Goal: Task Accomplishment & Management: Complete application form

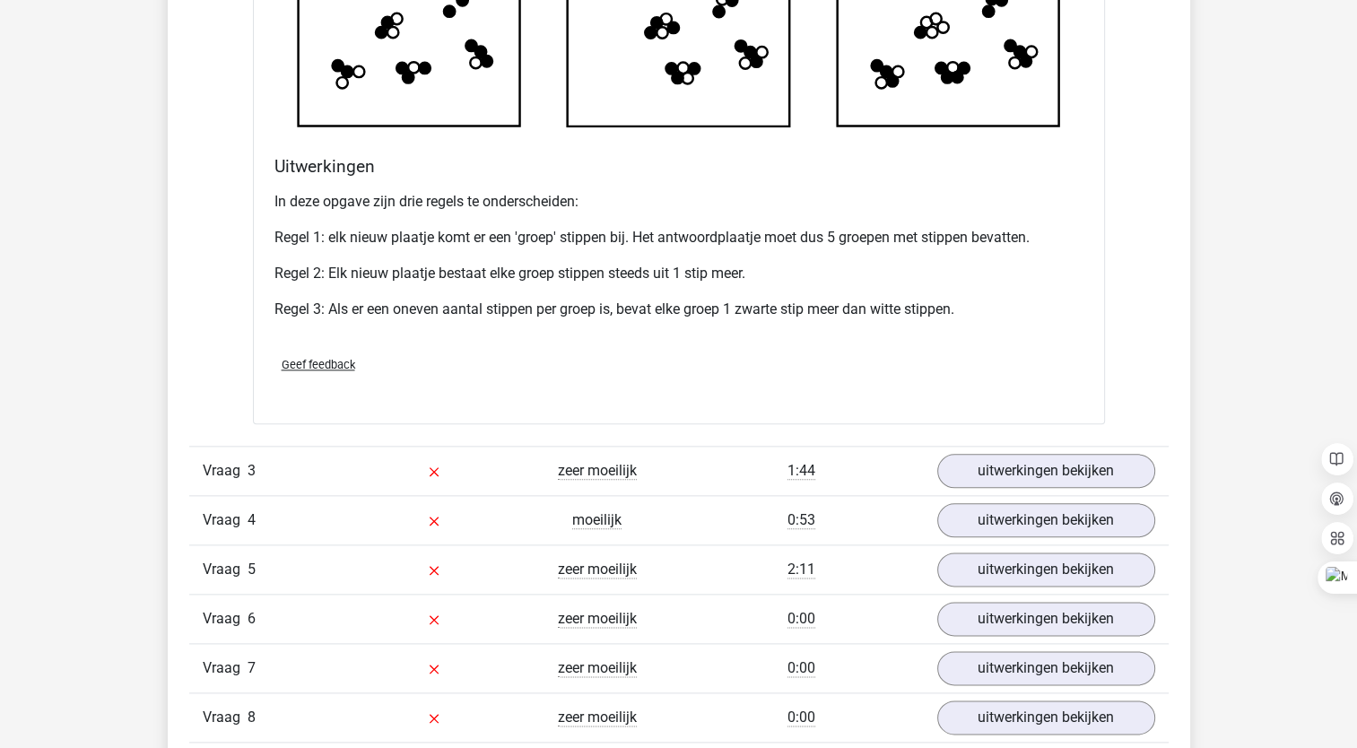
scroll to position [1990, 0]
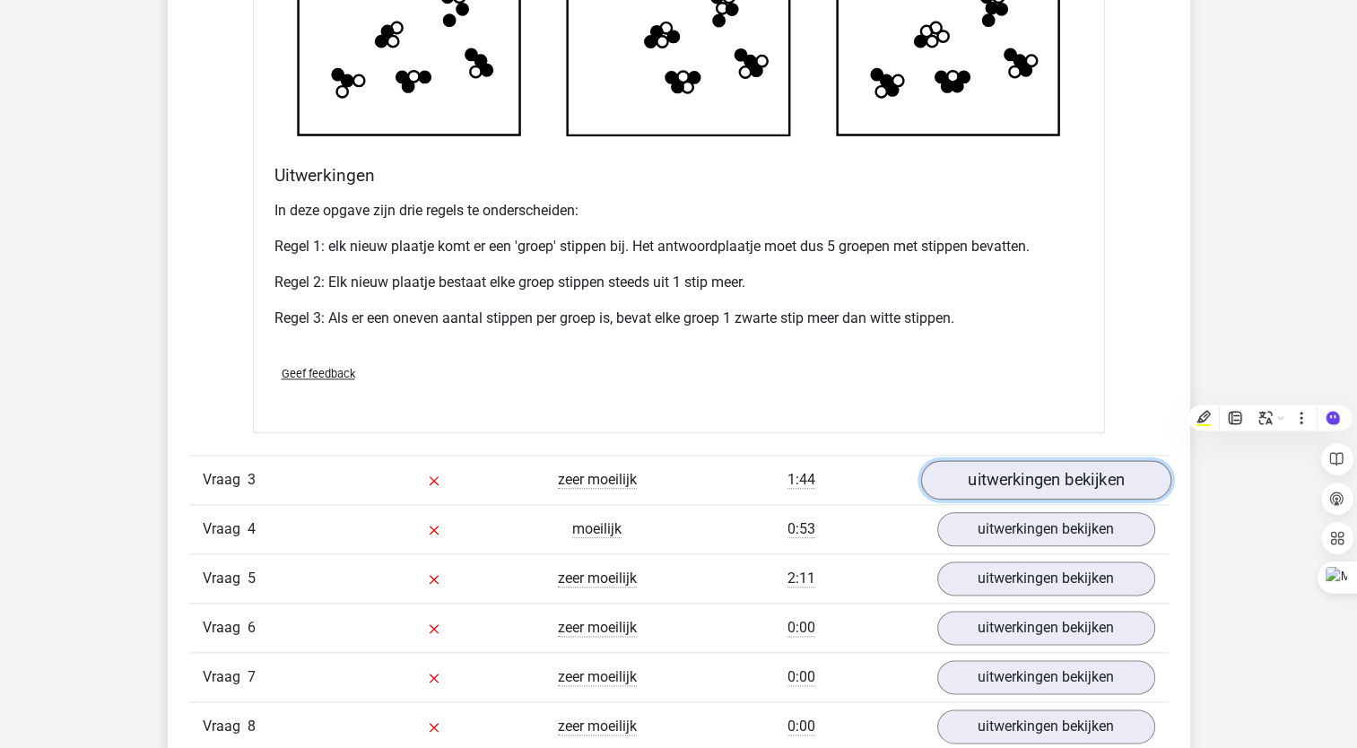
click at [1001, 477] on link "uitwerkingen bekijken" at bounding box center [1045, 479] width 250 height 39
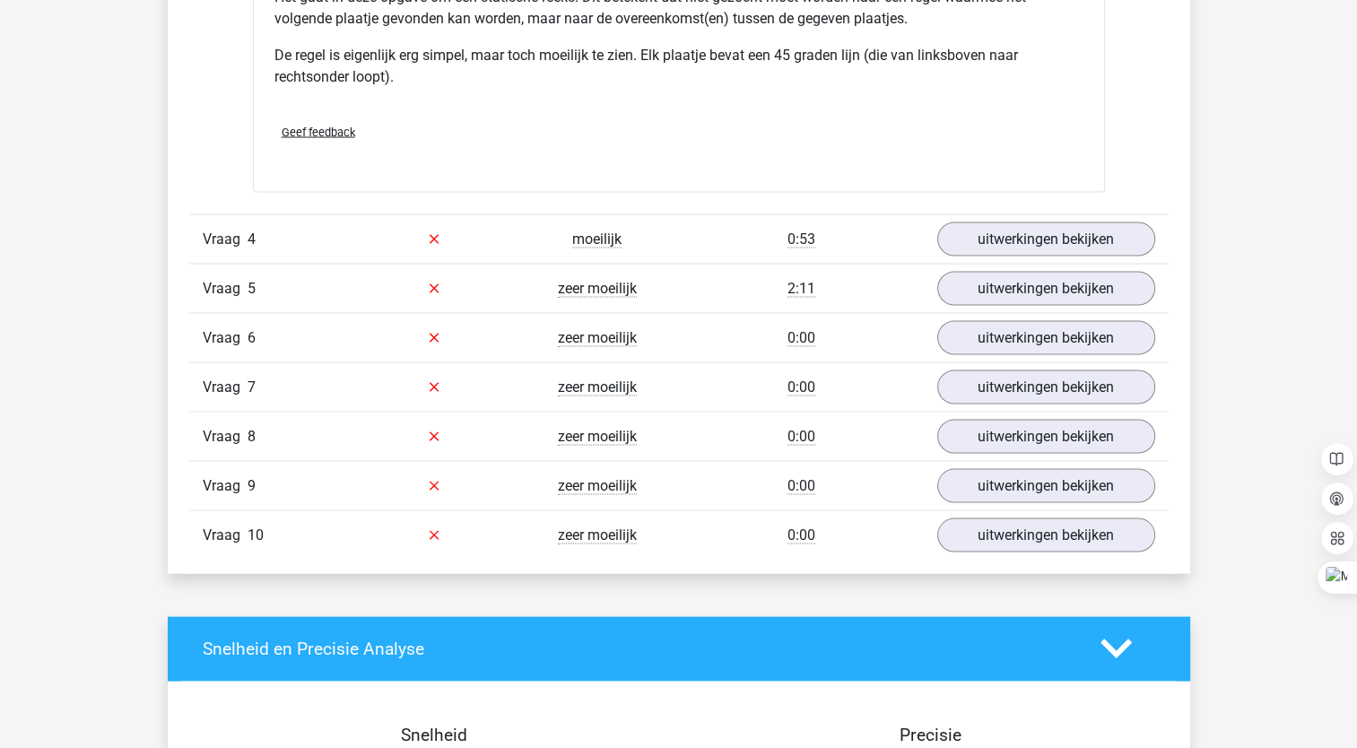
scroll to position [3343, 0]
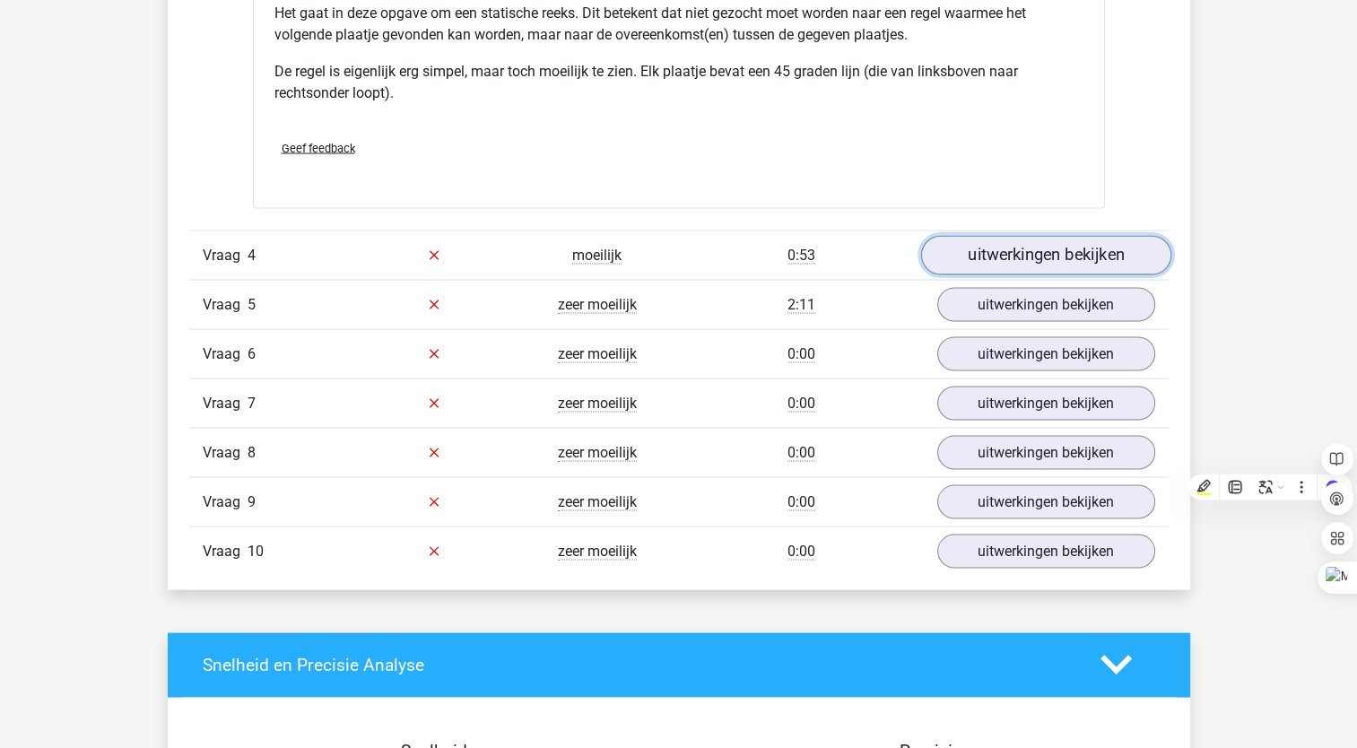
click at [1080, 251] on link "uitwerkingen bekijken" at bounding box center [1045, 254] width 250 height 39
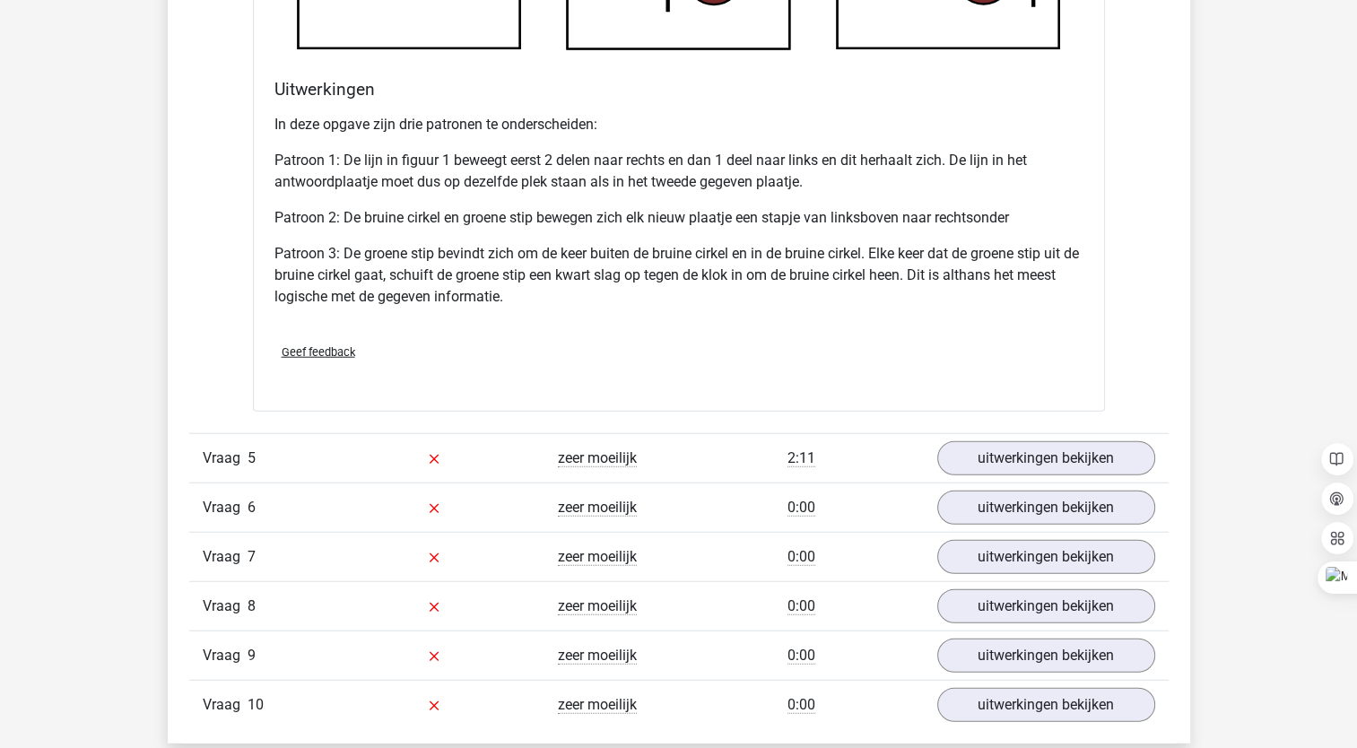
scroll to position [4374, 0]
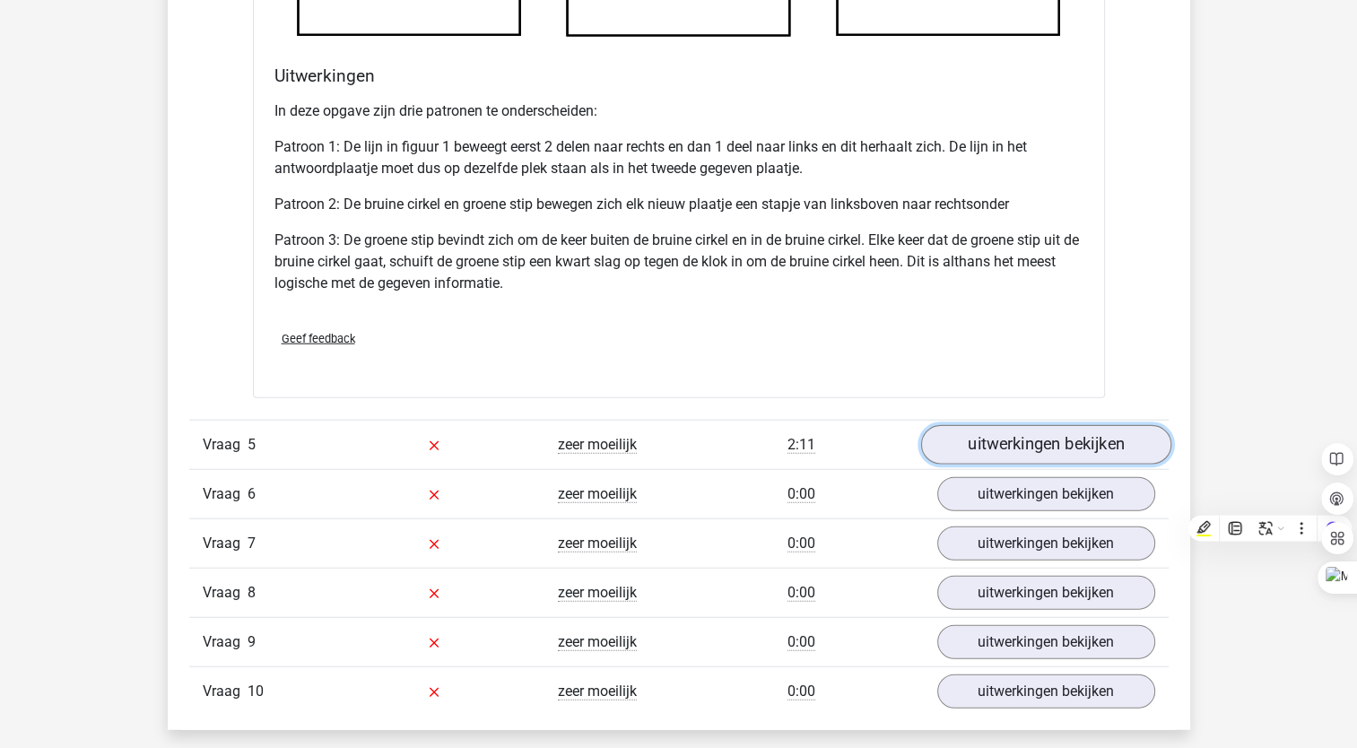
click at [1051, 436] on link "uitwerkingen bekijken" at bounding box center [1045, 445] width 250 height 39
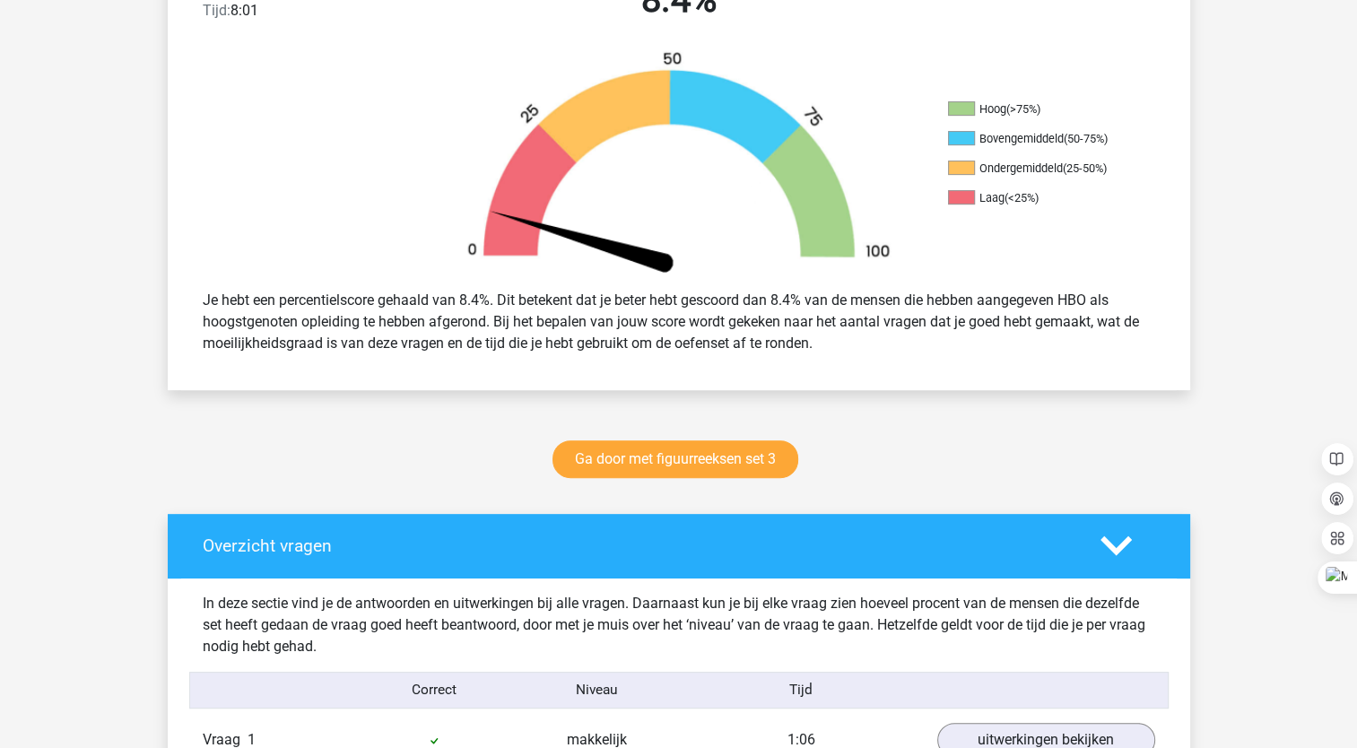
scroll to position [528, 0]
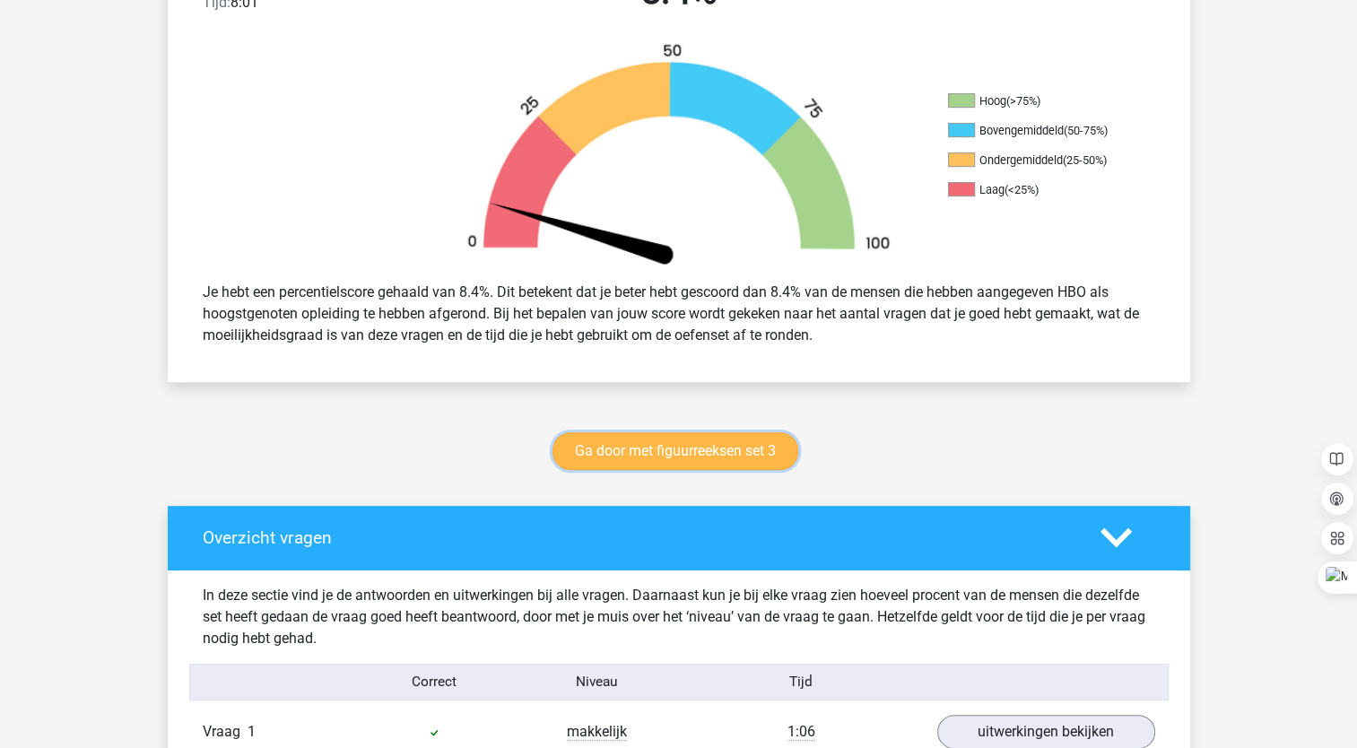
click at [697, 449] on link "Ga door met figuurreeksen set 3" at bounding box center [676, 451] width 246 height 38
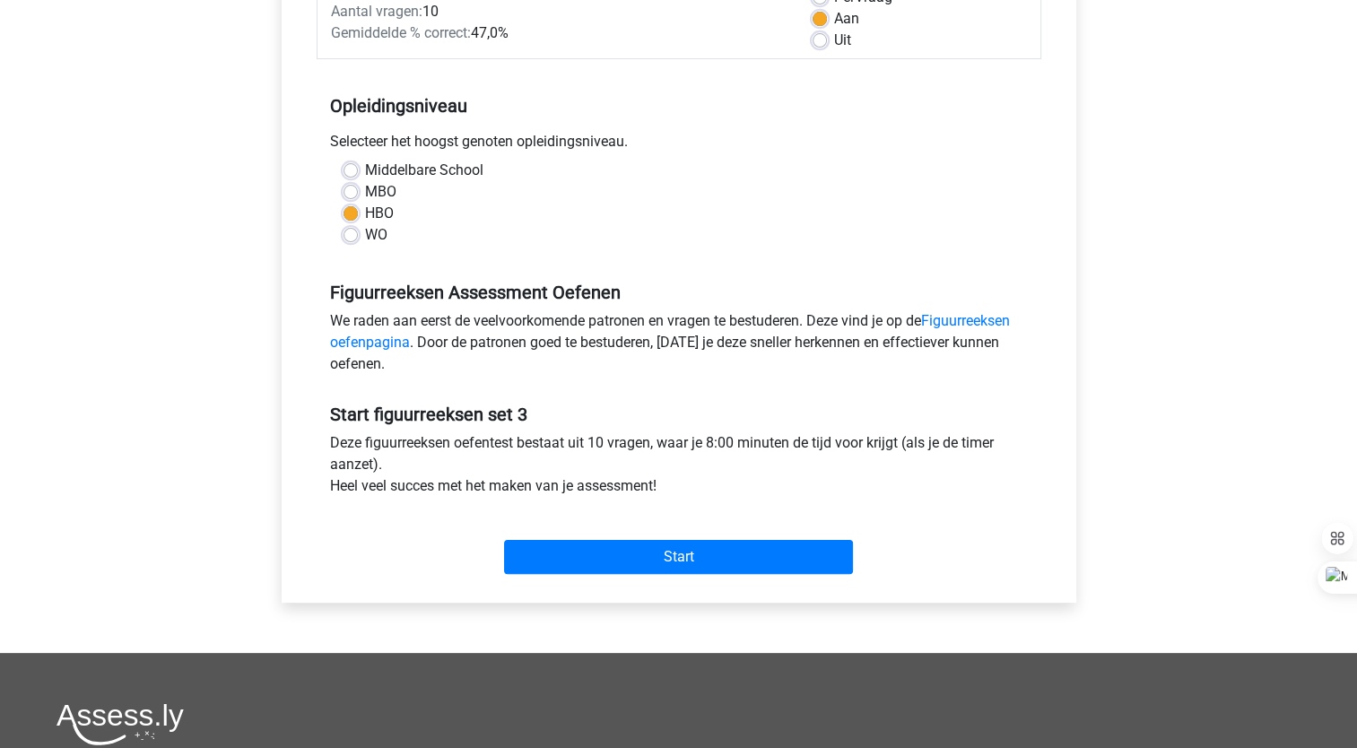
scroll to position [306, 0]
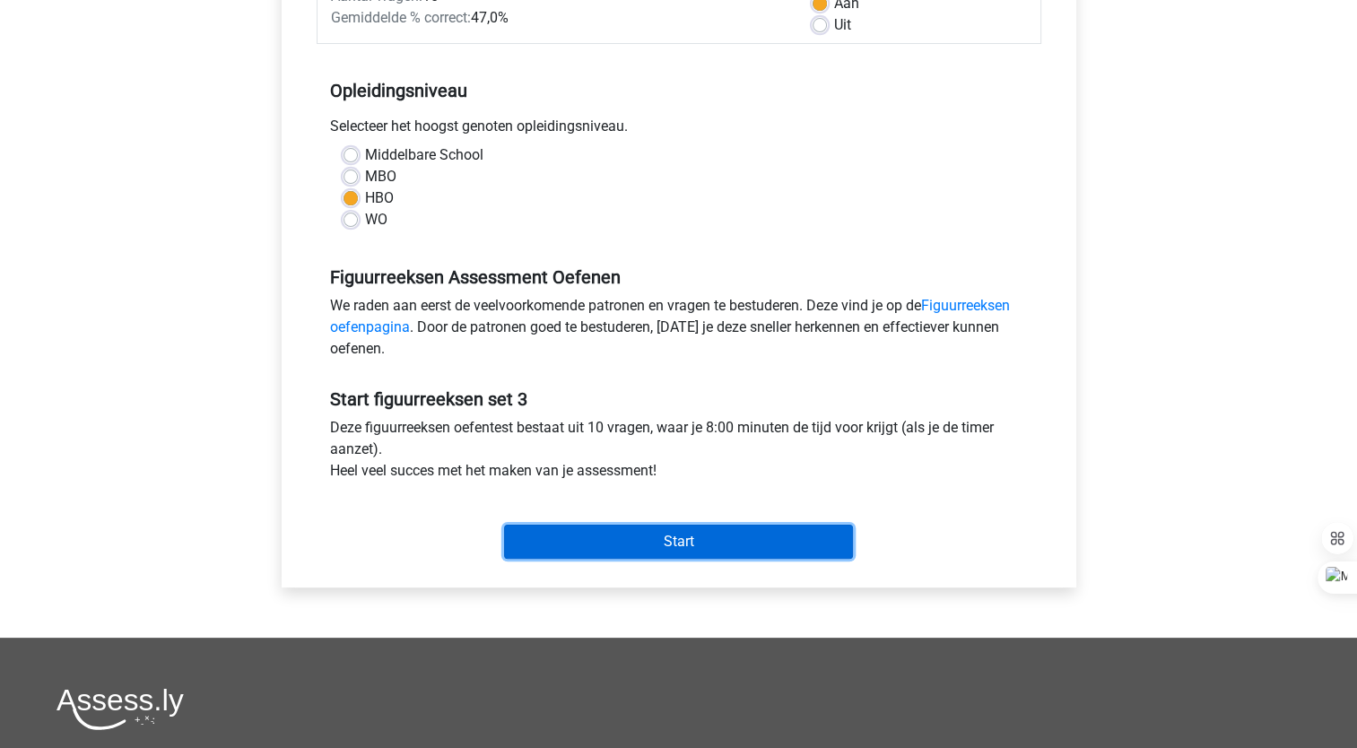
click at [638, 537] on input "Start" at bounding box center [678, 542] width 349 height 34
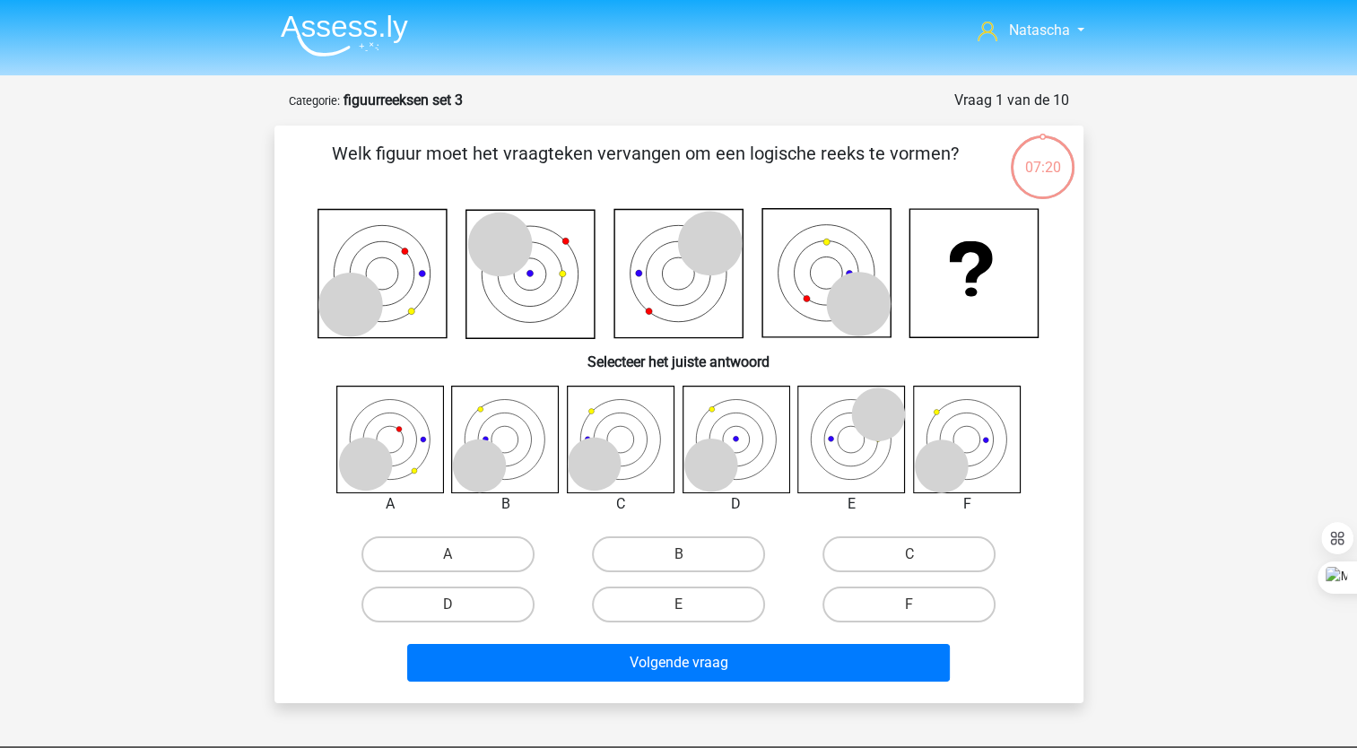
click at [940, 481] on icon at bounding box center [942, 467] width 54 height 54
click at [402, 552] on label "A" at bounding box center [448, 554] width 173 height 36
click at [448, 554] on input "A" at bounding box center [454, 560] width 12 height 12
radio input "true"
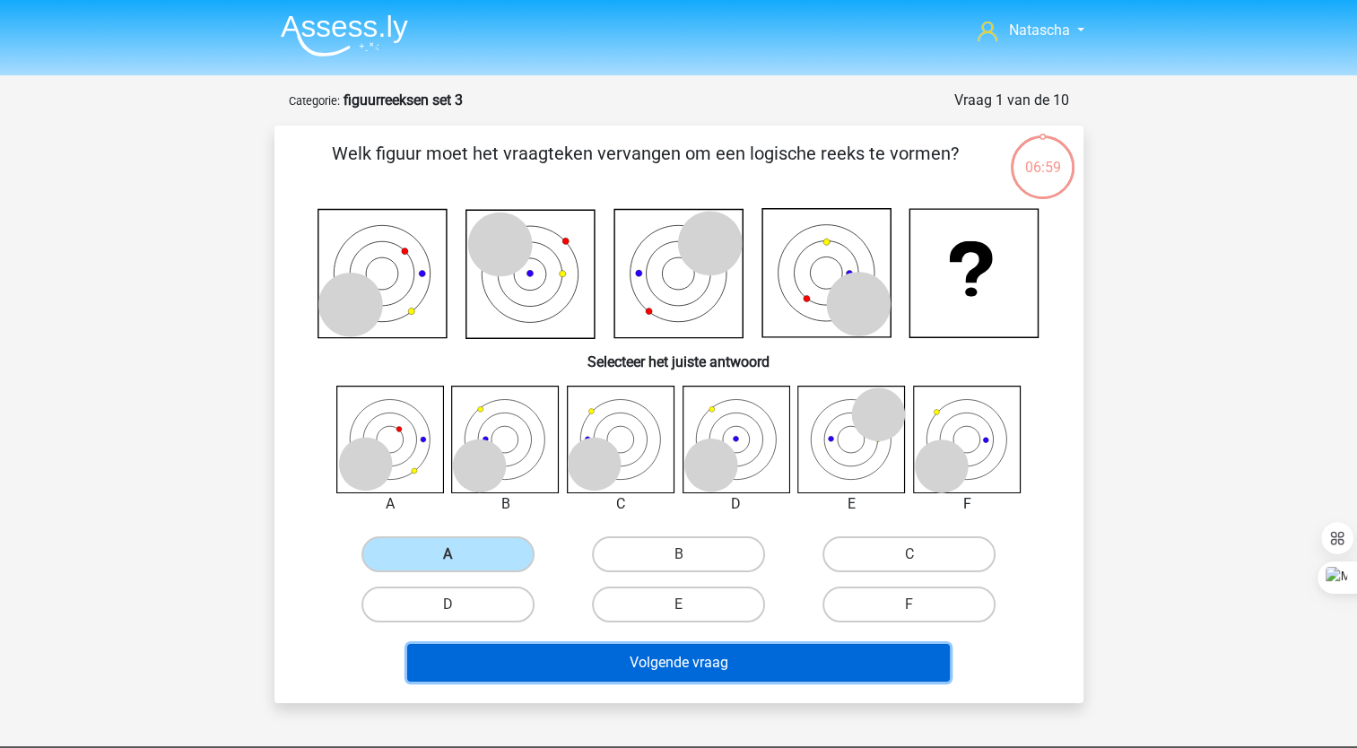
click at [549, 673] on button "Volgende vraag" at bounding box center [678, 663] width 543 height 38
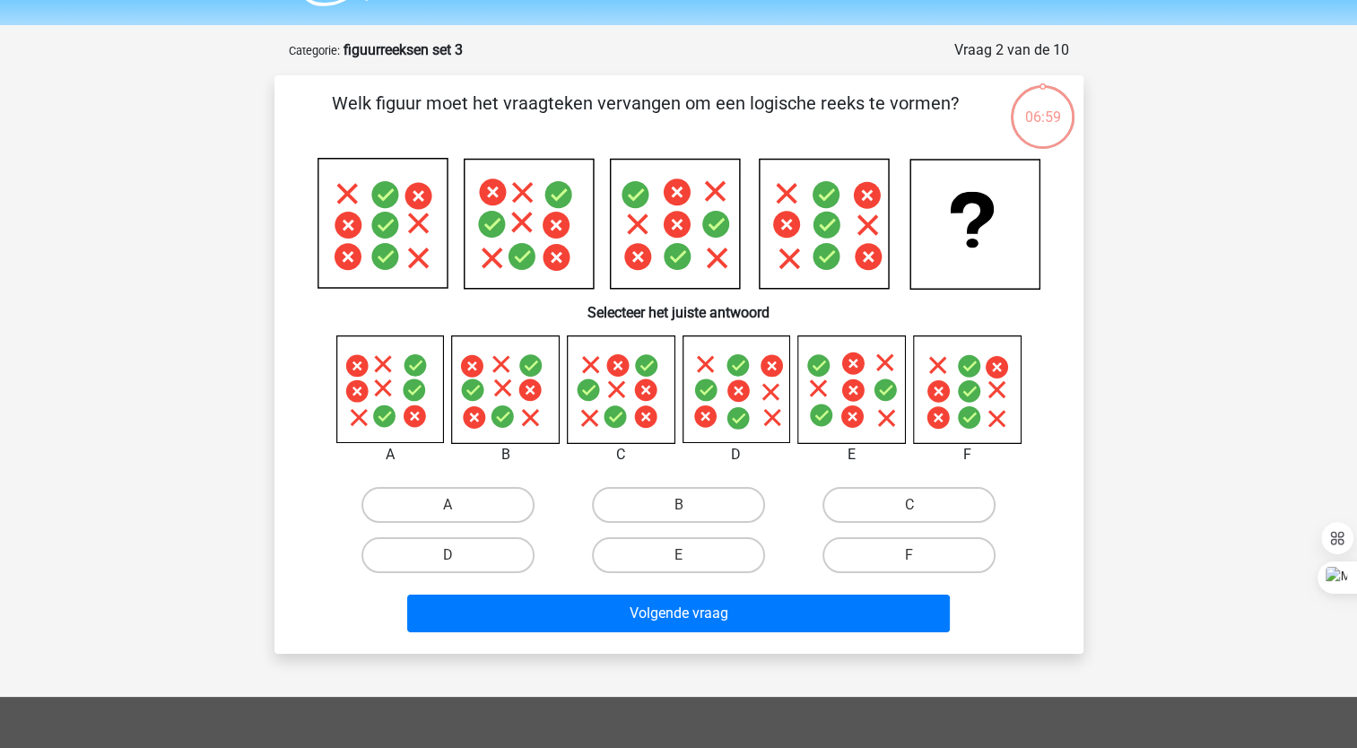
scroll to position [90, 0]
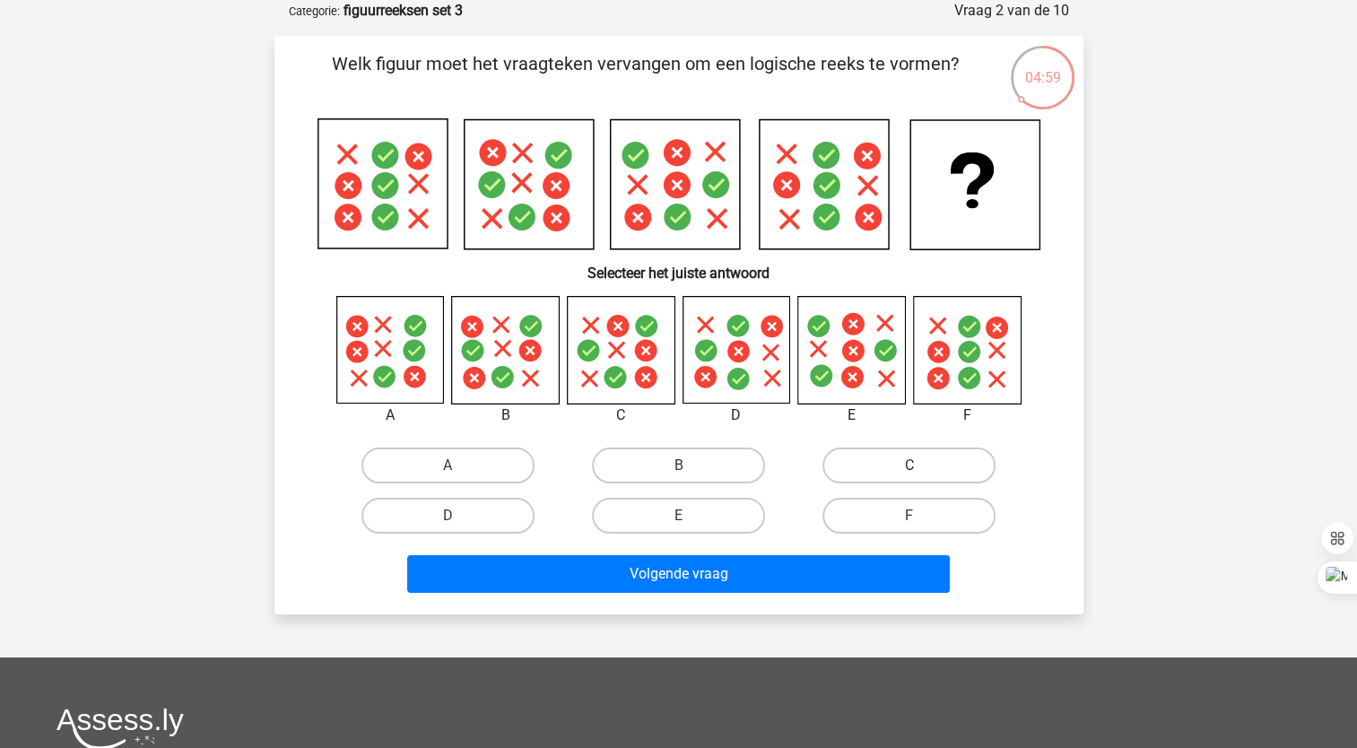
click at [918, 466] on input "C" at bounding box center [916, 472] width 12 height 12
radio input "true"
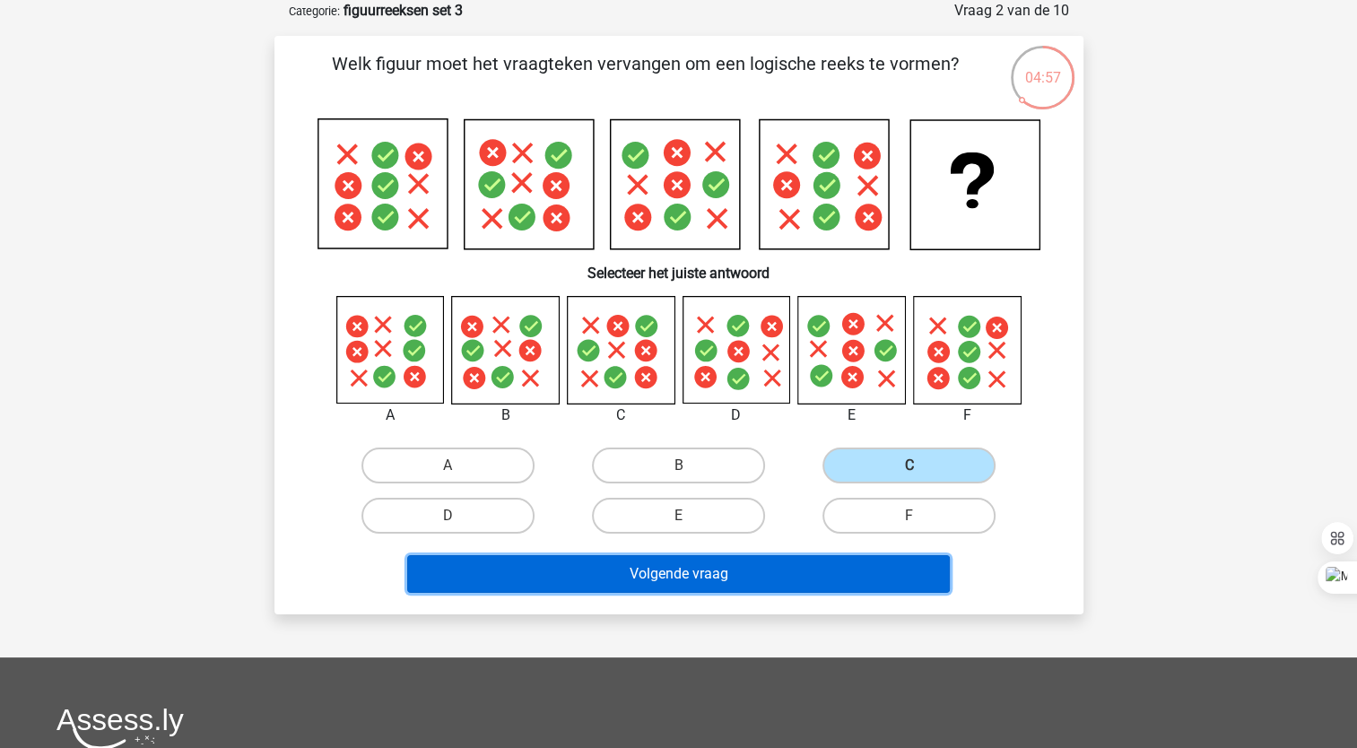
click at [838, 576] on button "Volgende vraag" at bounding box center [678, 574] width 543 height 38
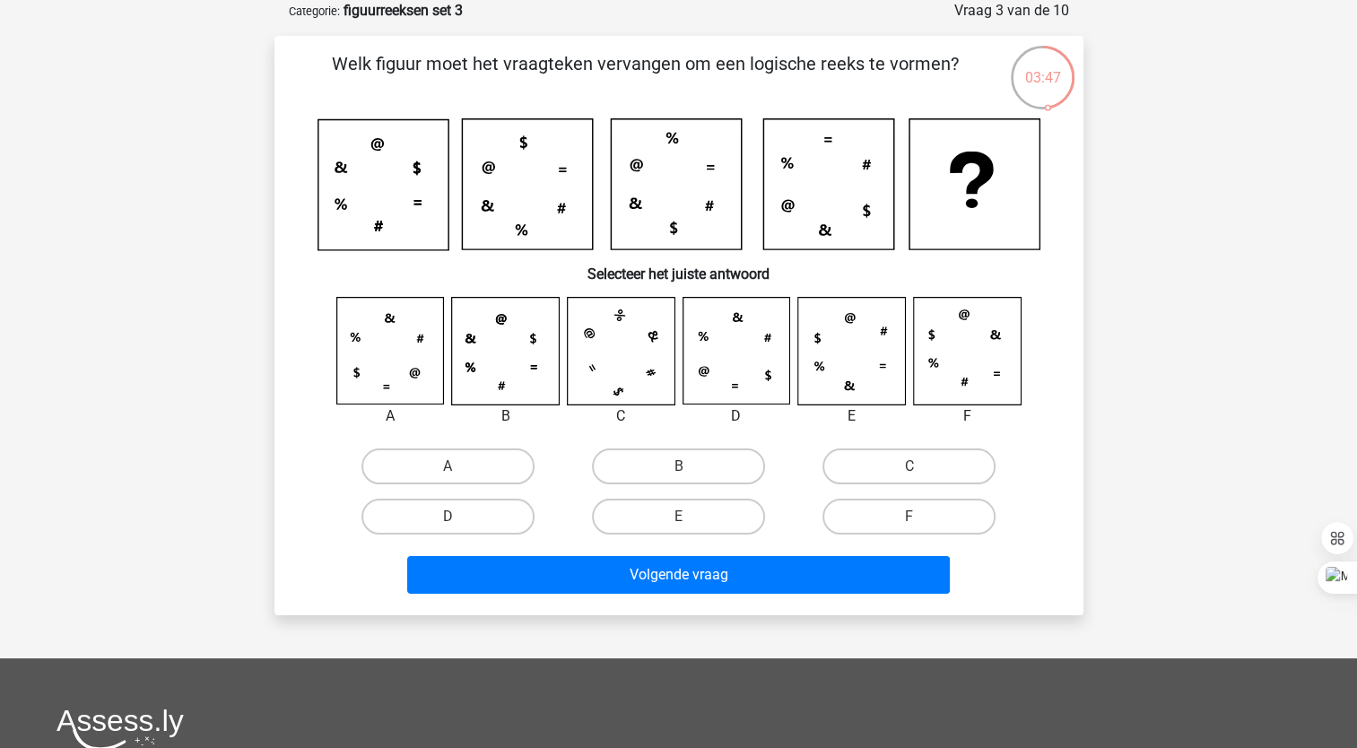
click at [735, 360] on icon at bounding box center [736, 351] width 107 height 107
click at [397, 344] on icon at bounding box center [389, 351] width 107 height 107
click at [468, 465] on label "A" at bounding box center [448, 467] width 173 height 36
click at [459, 466] on input "A" at bounding box center [454, 472] width 12 height 12
radio input "true"
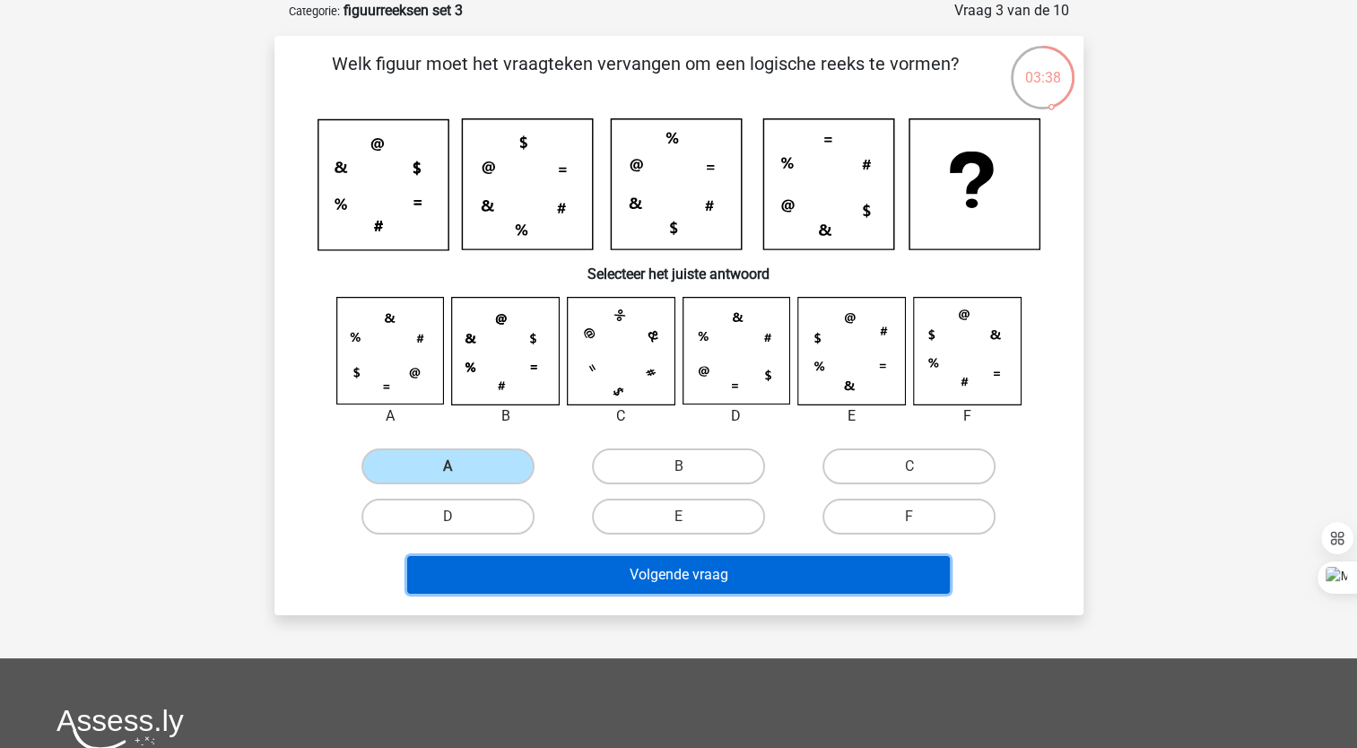
click at [563, 580] on button "Volgende vraag" at bounding box center [678, 575] width 543 height 38
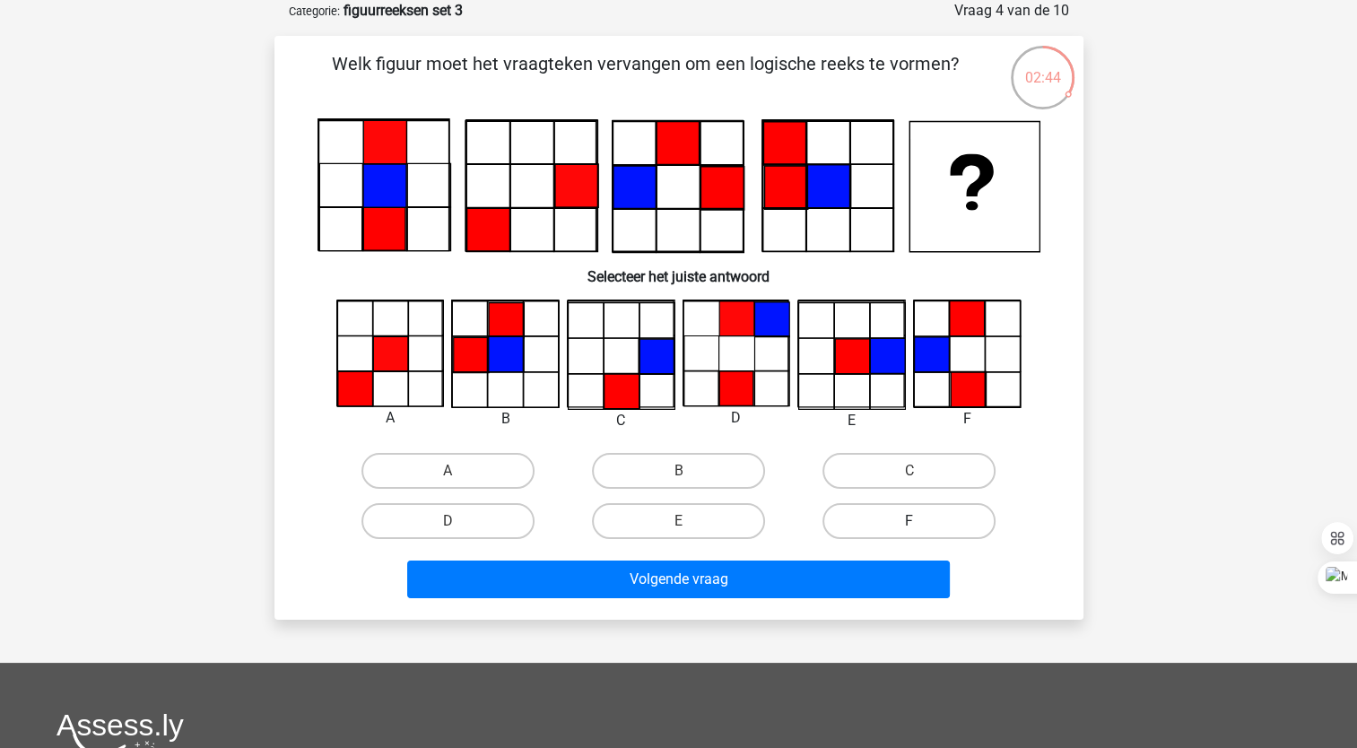
click at [917, 515] on label "F" at bounding box center [909, 521] width 173 height 36
click at [917, 521] on input "F" at bounding box center [916, 527] width 12 height 12
radio input "true"
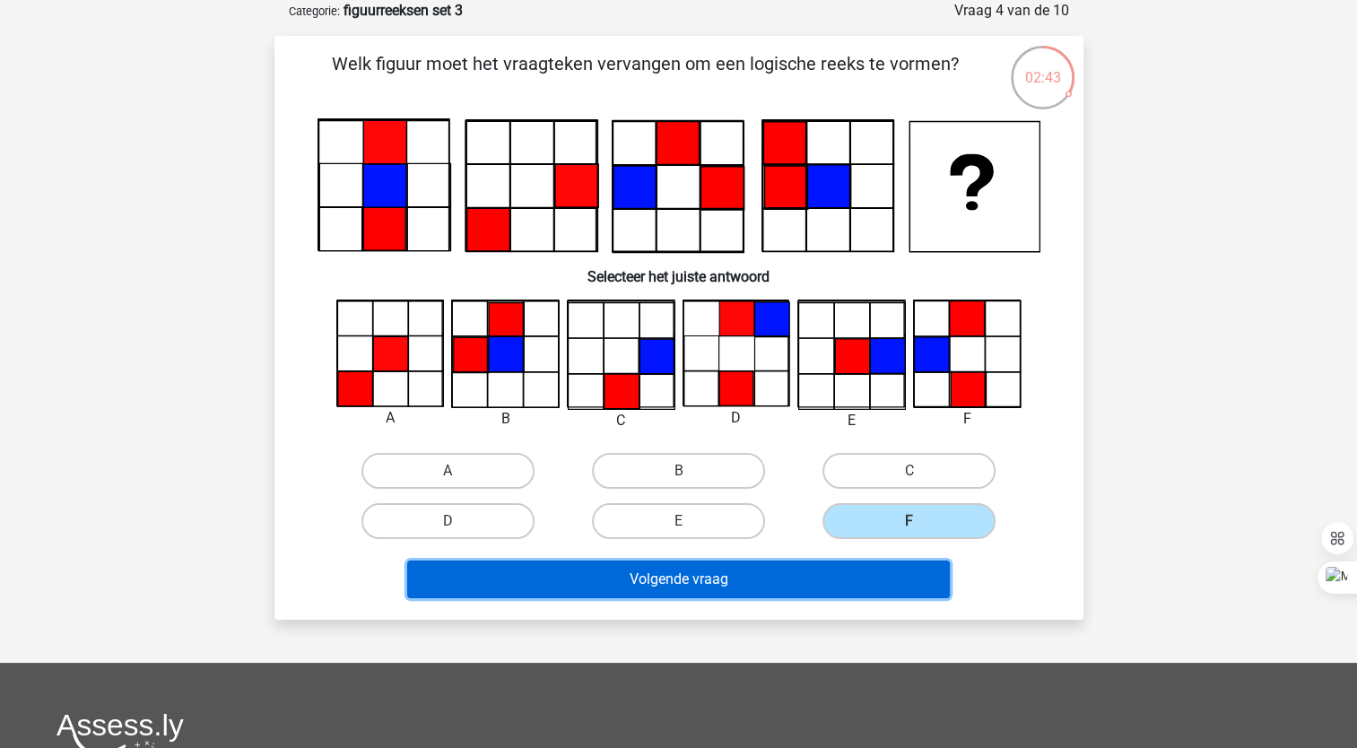
click at [883, 570] on button "Volgende vraag" at bounding box center [678, 580] width 543 height 38
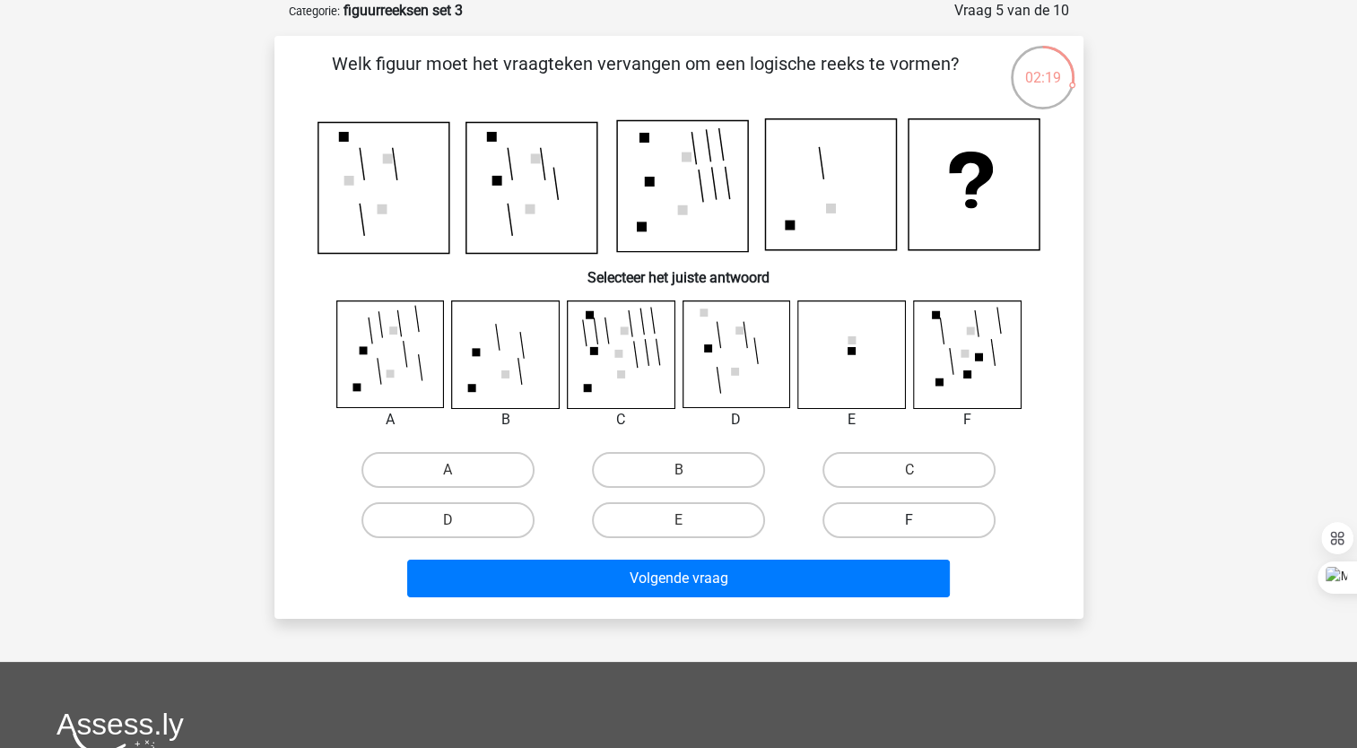
click at [925, 514] on label "F" at bounding box center [909, 520] width 173 height 36
click at [921, 520] on input "F" at bounding box center [916, 526] width 12 height 12
radio input "true"
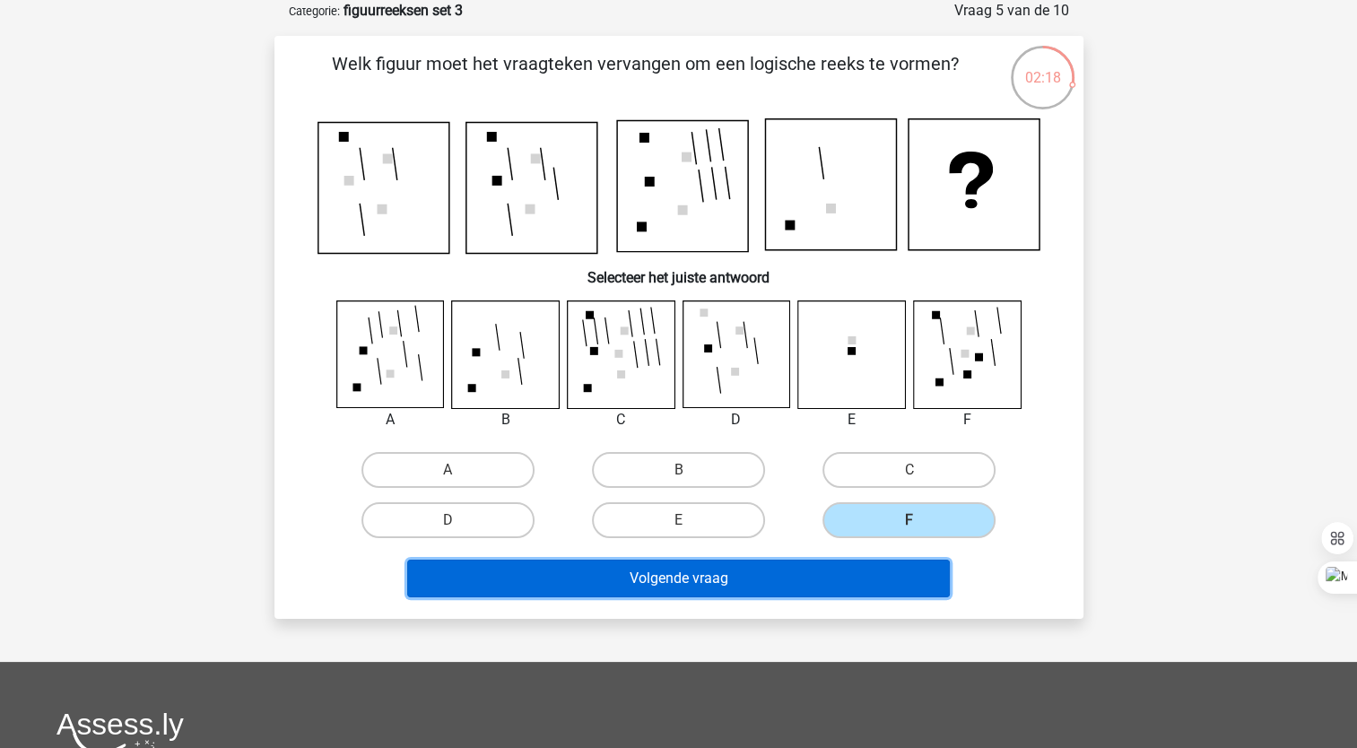
click at [914, 566] on button "Volgende vraag" at bounding box center [678, 579] width 543 height 38
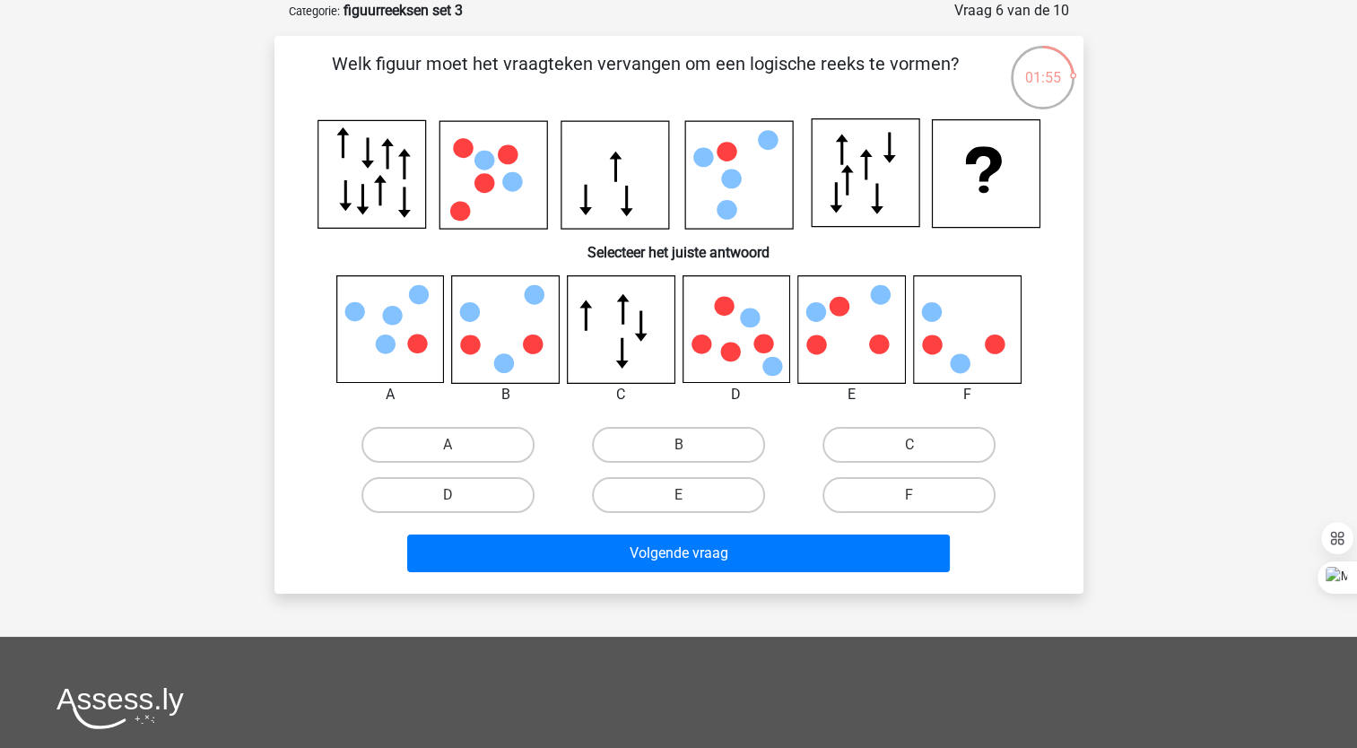
click at [750, 368] on icon at bounding box center [736, 329] width 107 height 107
click at [485, 490] on label "D" at bounding box center [448, 495] width 173 height 36
click at [459, 495] on input "D" at bounding box center [454, 501] width 12 height 12
radio input "true"
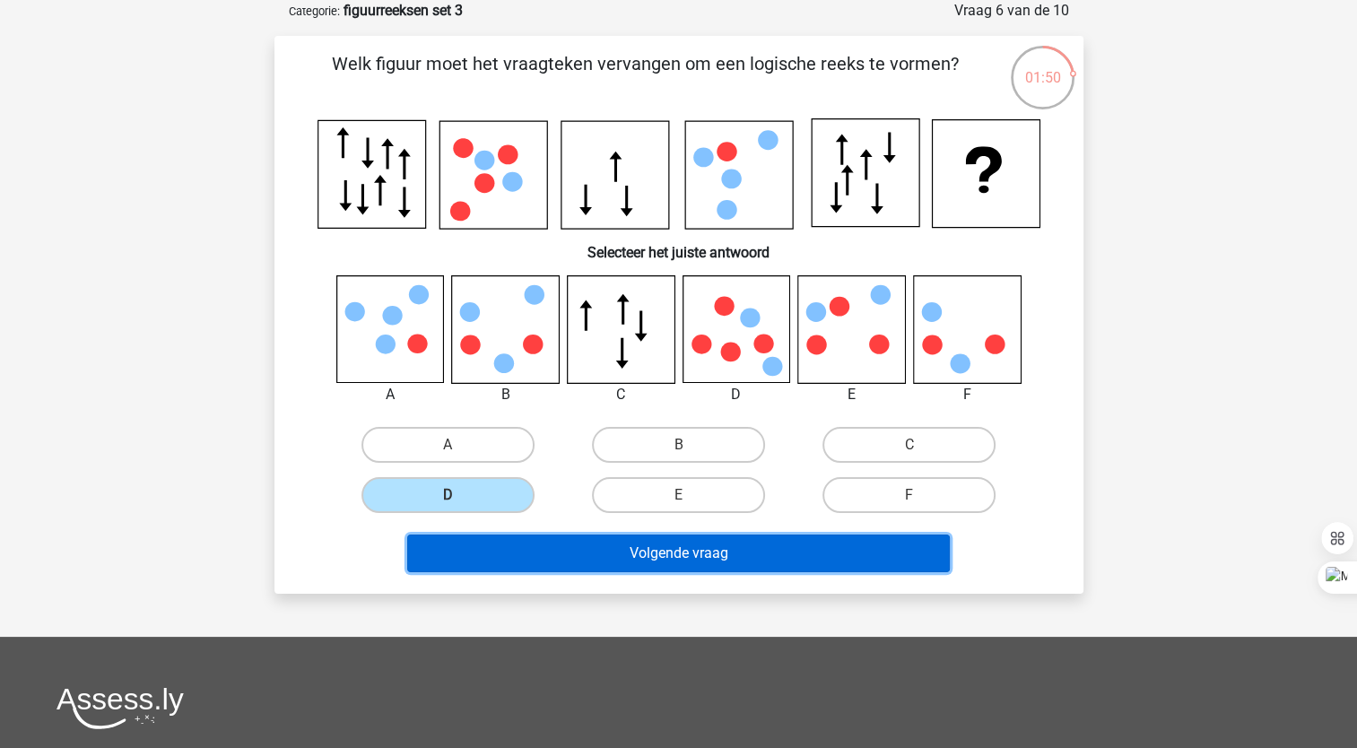
click at [551, 546] on button "Volgende vraag" at bounding box center [678, 554] width 543 height 38
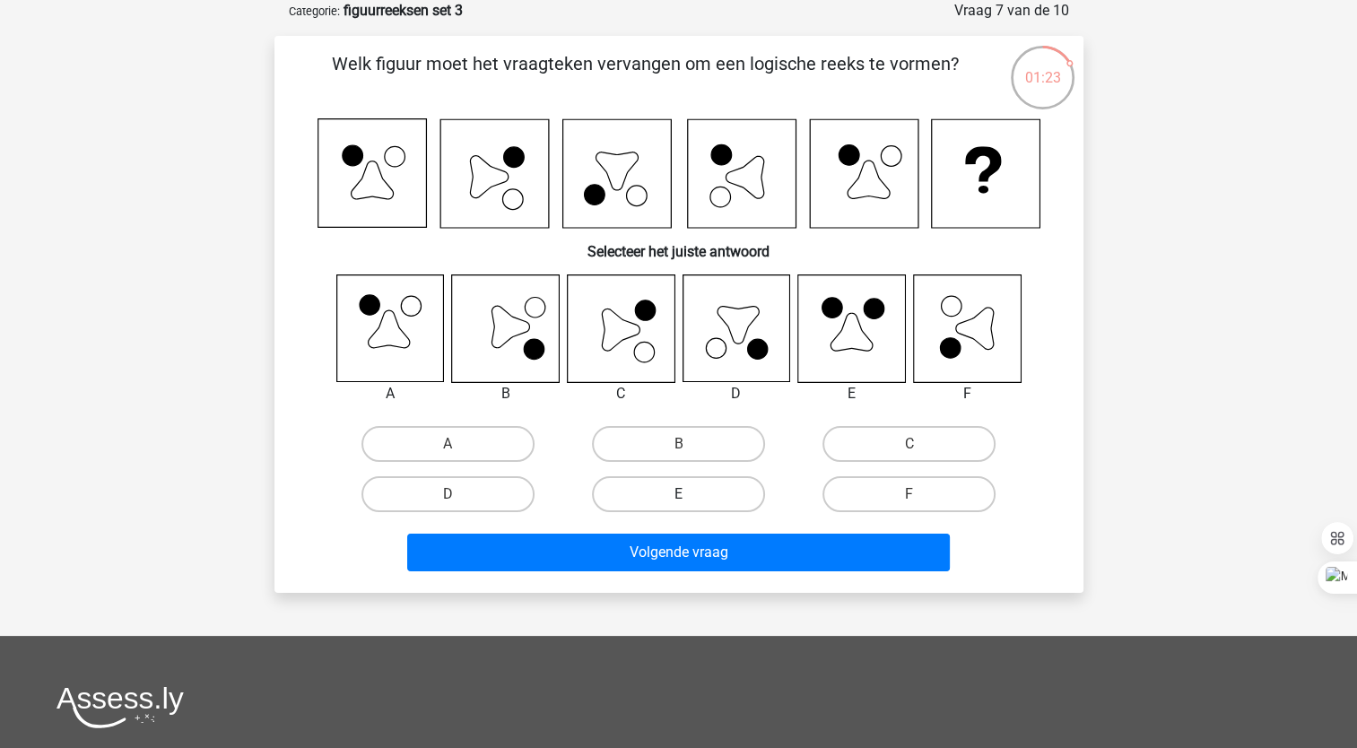
click at [663, 485] on label "E" at bounding box center [678, 494] width 173 height 36
click at [678, 494] on input "E" at bounding box center [684, 500] width 12 height 12
radio input "true"
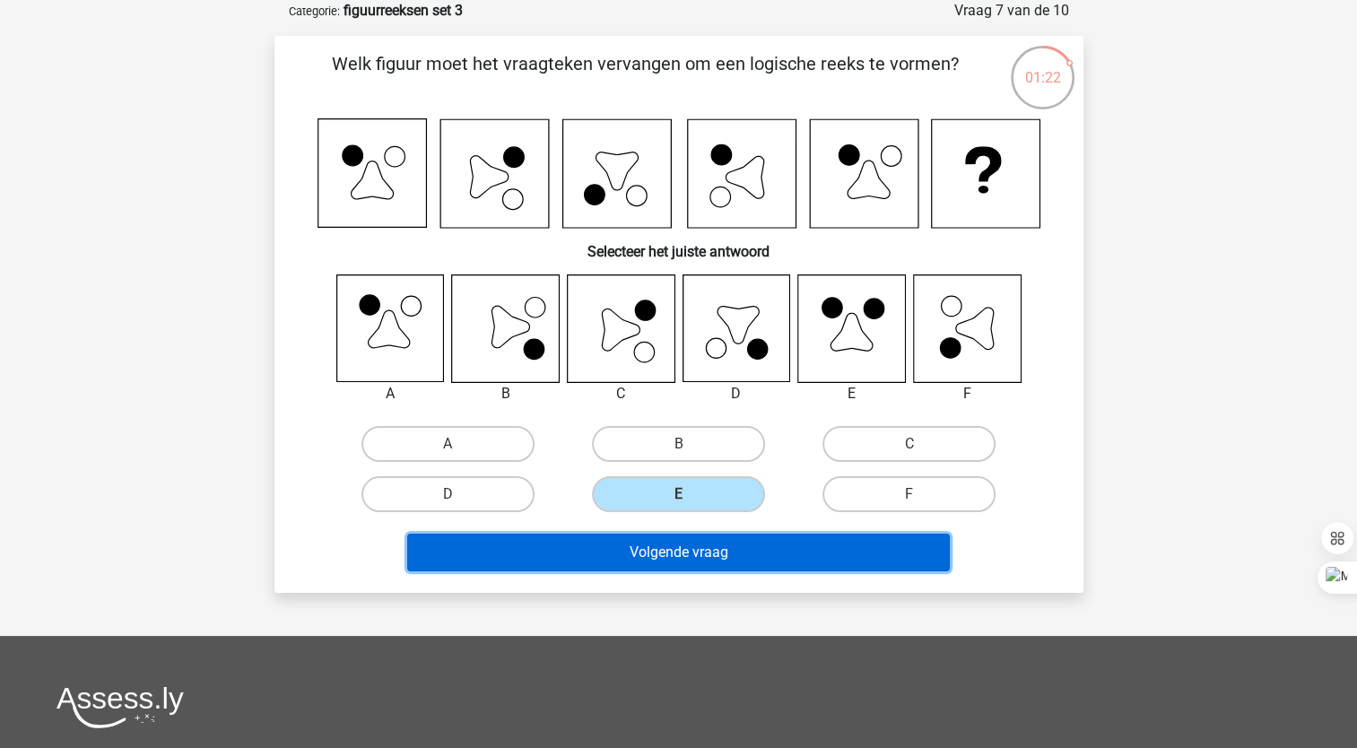
click at [726, 547] on button "Volgende vraag" at bounding box center [678, 553] width 543 height 38
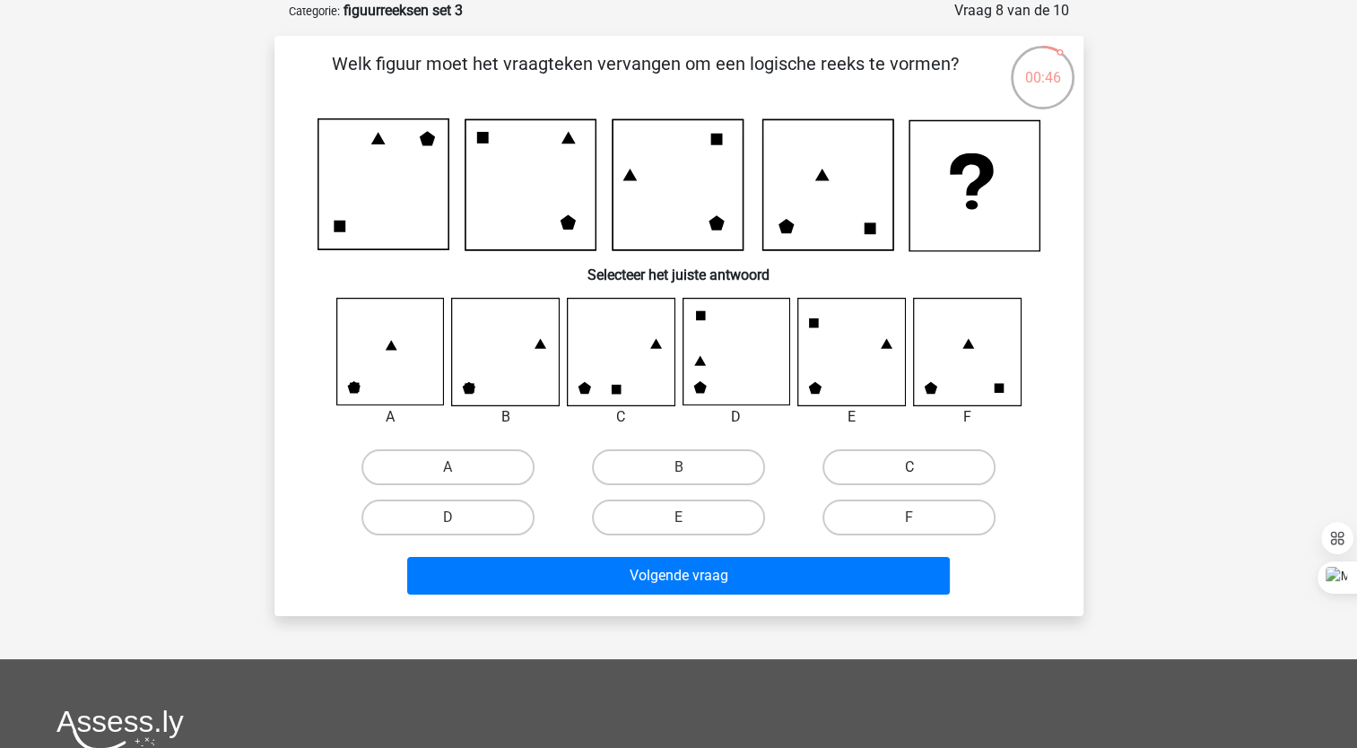
drag, startPoint x: 649, startPoint y: 371, endPoint x: 876, endPoint y: 454, distance: 240.7
click at [876, 454] on div "A B C D E" at bounding box center [679, 420] width 752 height 245
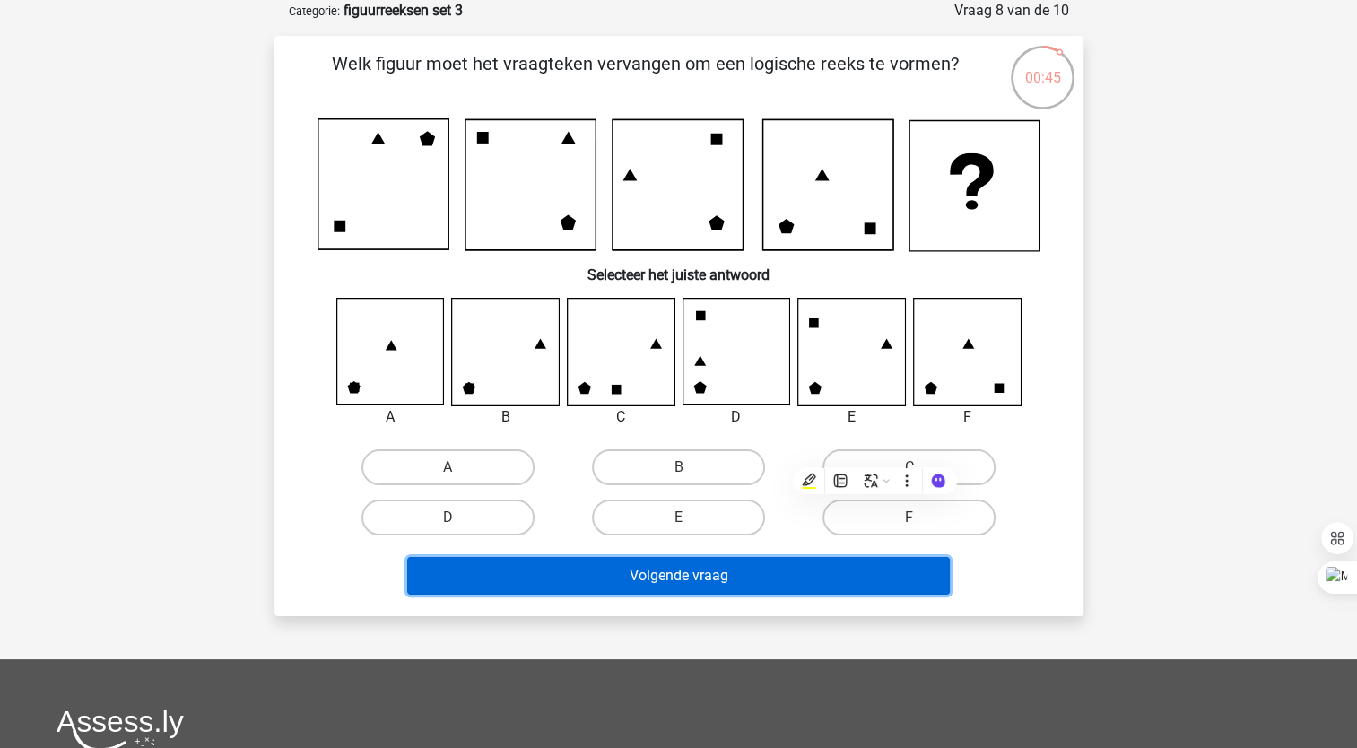
drag, startPoint x: 876, startPoint y: 454, endPoint x: 886, endPoint y: 568, distance: 114.4
click at [886, 568] on button "Volgende vraag" at bounding box center [678, 576] width 543 height 38
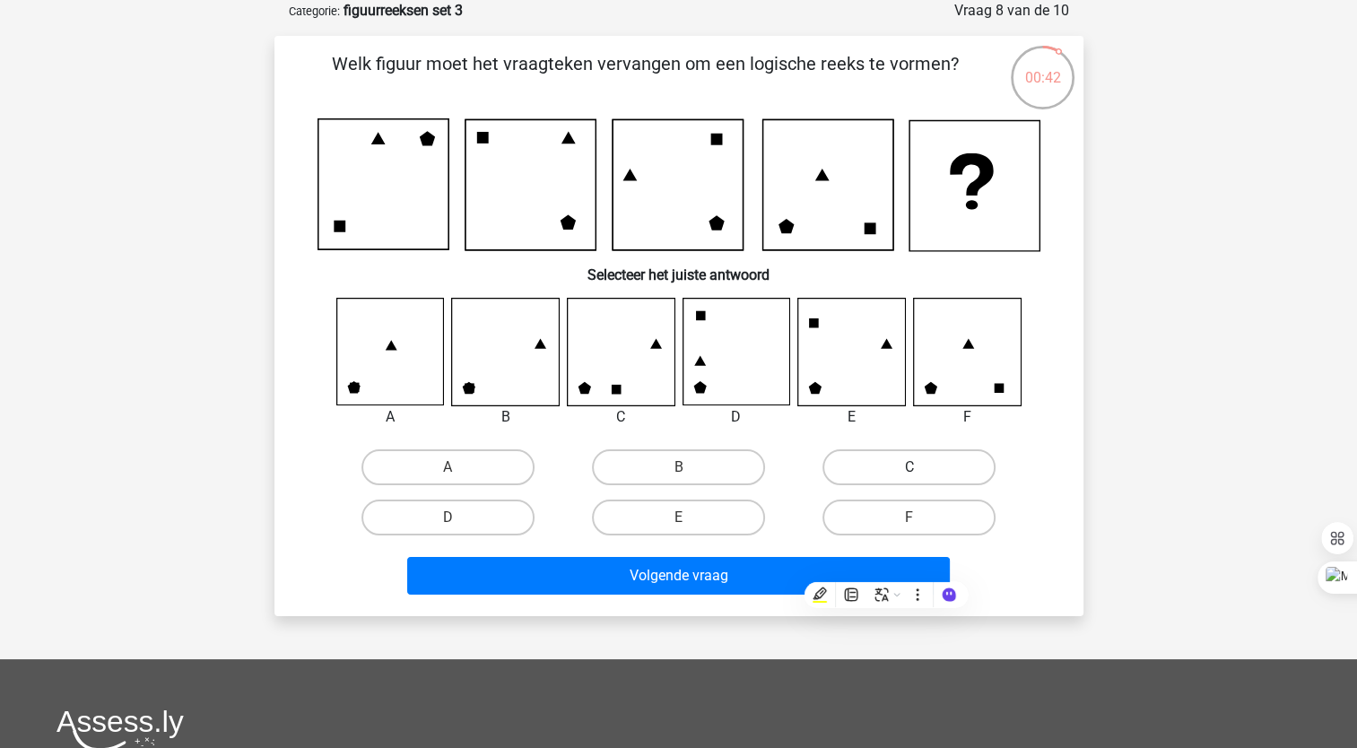
click at [904, 469] on label "C" at bounding box center [909, 467] width 173 height 36
click at [910, 469] on input "C" at bounding box center [916, 473] width 12 height 12
radio input "true"
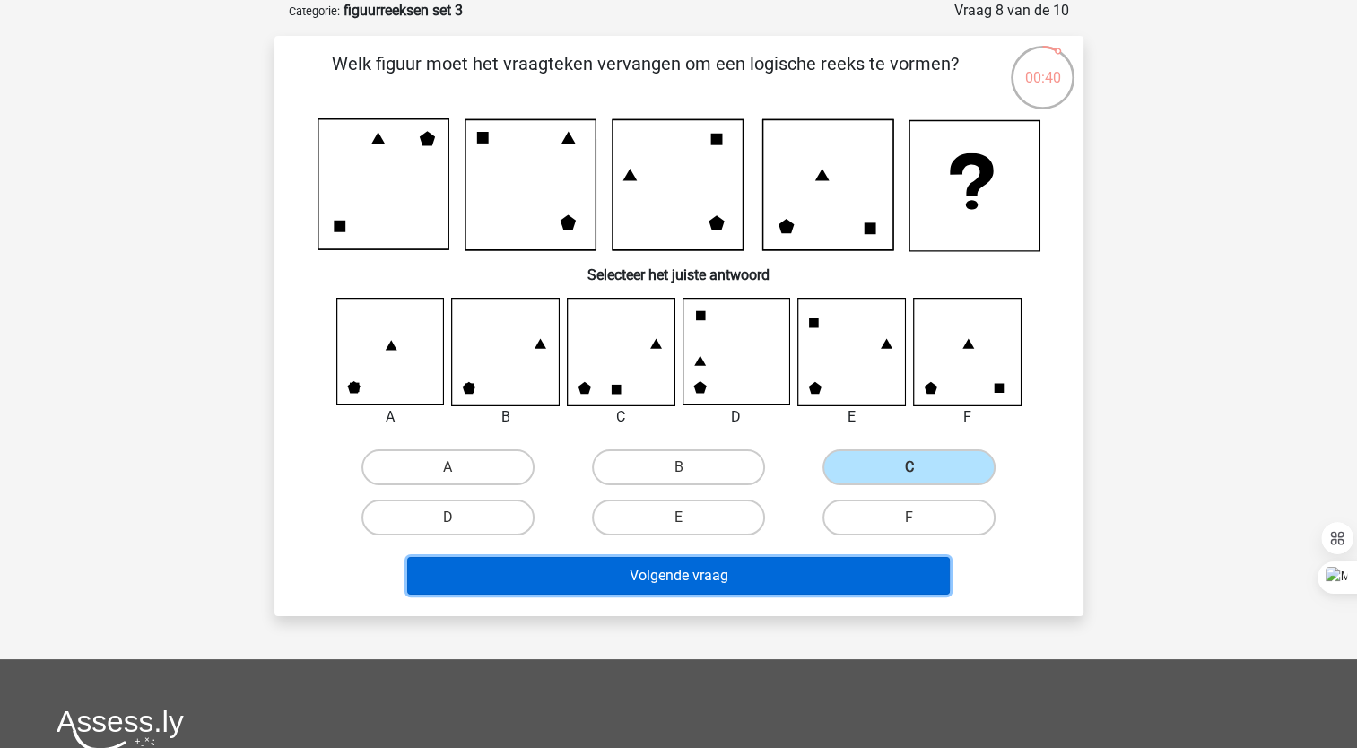
click at [886, 562] on button "Volgende vraag" at bounding box center [678, 576] width 543 height 38
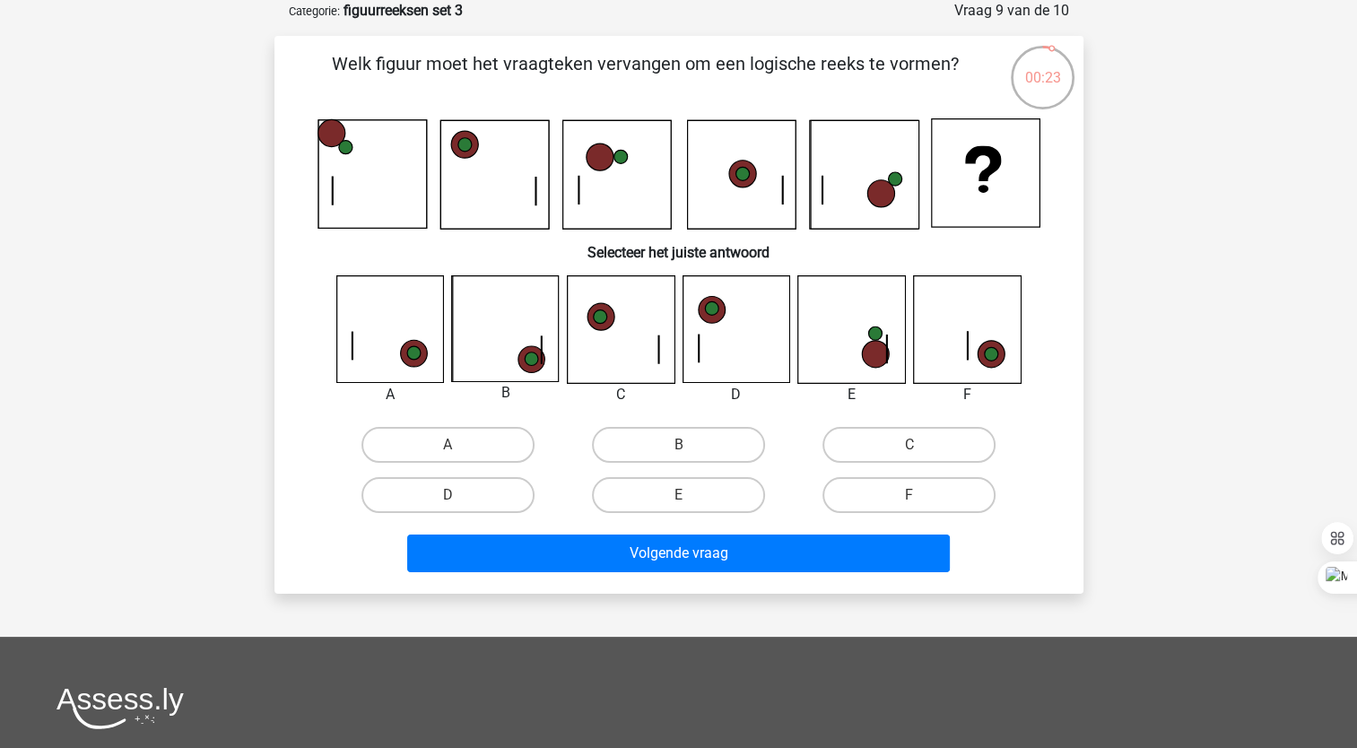
click at [617, 339] on icon at bounding box center [620, 329] width 107 height 107
click at [856, 448] on label "C" at bounding box center [909, 445] width 173 height 36
click at [910, 448] on input "C" at bounding box center [916, 451] width 12 height 12
radio input "true"
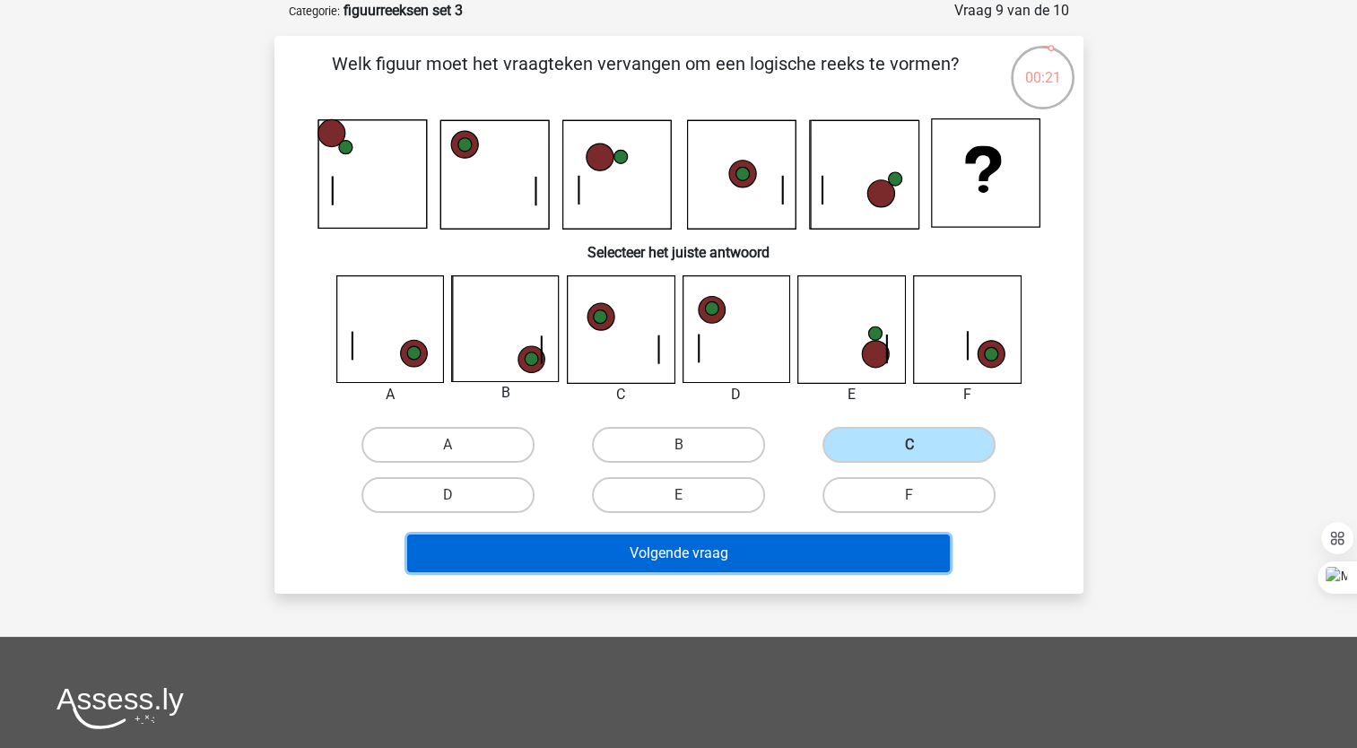
click at [839, 557] on button "Volgende vraag" at bounding box center [678, 554] width 543 height 38
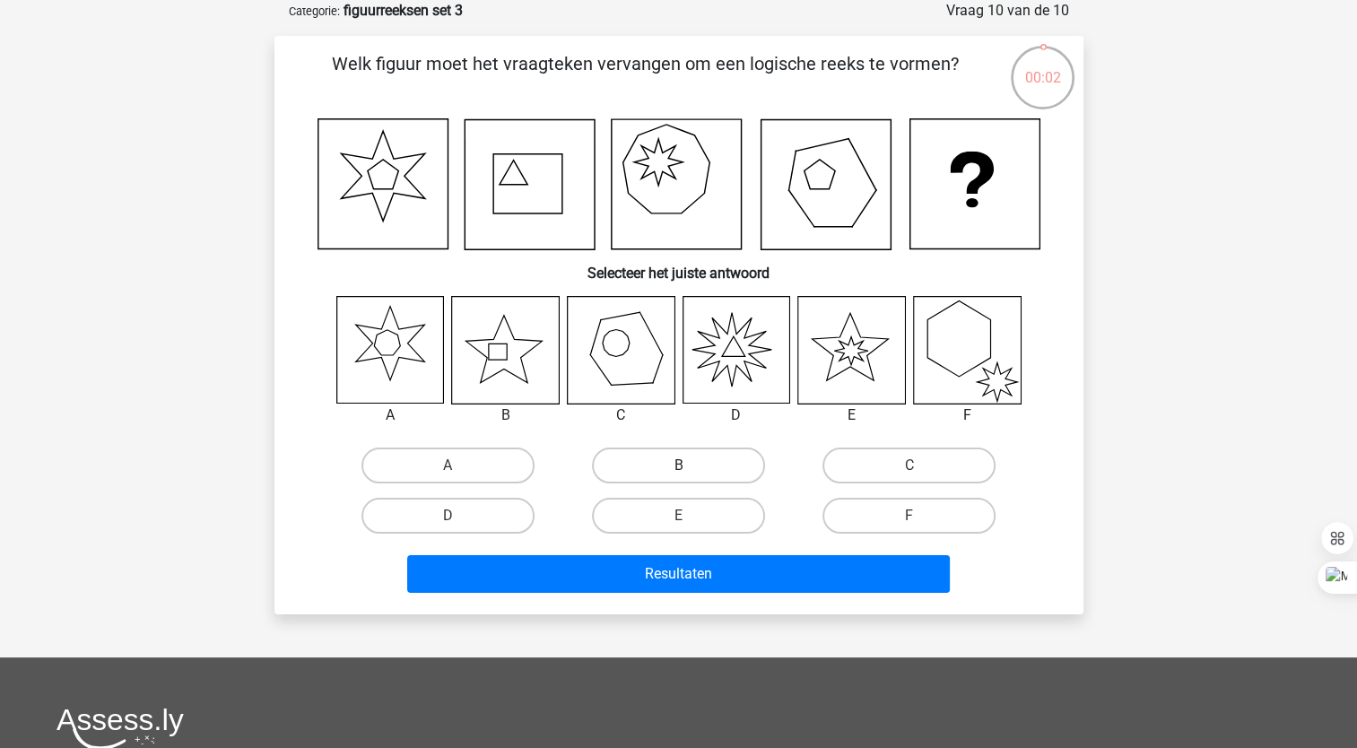
click at [636, 469] on label "B" at bounding box center [678, 466] width 173 height 36
click at [678, 469] on input "B" at bounding box center [684, 472] width 12 height 12
radio input "true"
